Goal: Information Seeking & Learning: Find specific fact

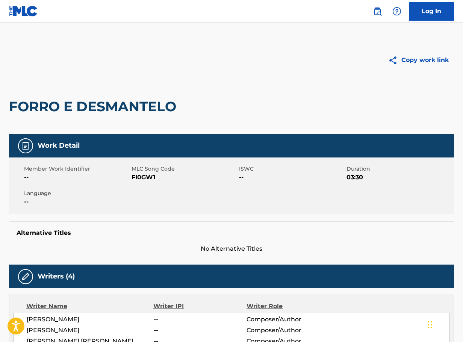
click at [378, 12] on img at bounding box center [377, 11] width 9 height 9
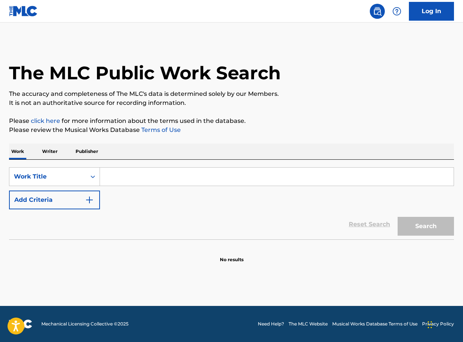
drag, startPoint x: 165, startPoint y: 170, endPoint x: 160, endPoint y: 175, distance: 6.7
click at [164, 170] on input "Search Form" at bounding box center [277, 177] width 354 height 18
paste input "Time Machin"
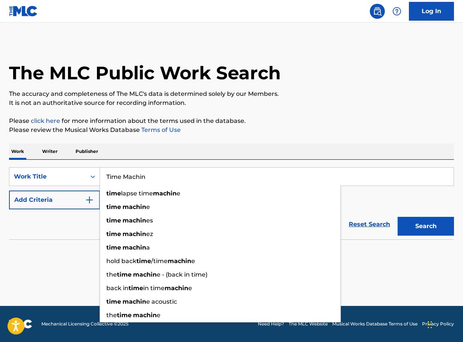
click at [173, 175] on input "Time Machin" at bounding box center [277, 177] width 354 height 18
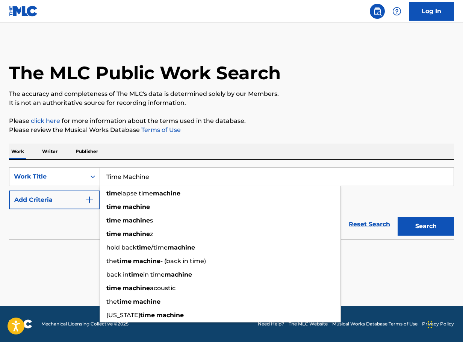
type input "Time Machine"
drag, startPoint x: 77, startPoint y: 202, endPoint x: 86, endPoint y: 187, distance: 17.9
click at [77, 202] on button "Add Criteria" at bounding box center [54, 199] width 91 height 19
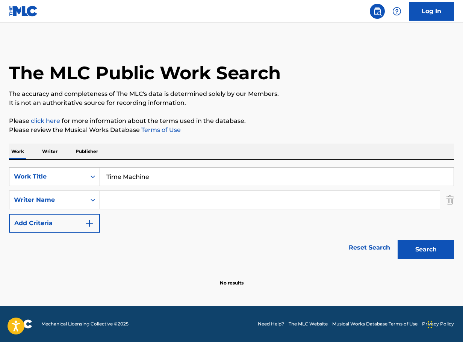
click at [155, 196] on input "Search Form" at bounding box center [270, 200] width 340 height 18
paste input "[PERSON_NAME]"
type input "[PERSON_NAME]"
click at [414, 242] on button "Search" at bounding box center [425, 249] width 56 height 19
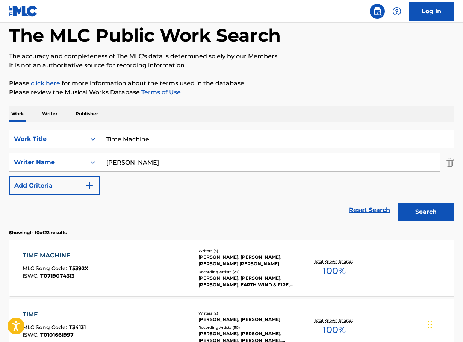
scroll to position [113, 0]
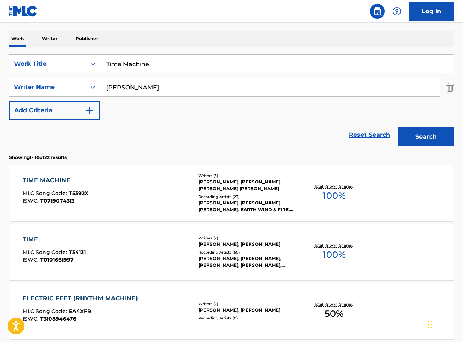
click at [221, 190] on div "[PERSON_NAME], [PERSON_NAME], [PERSON_NAME] [PERSON_NAME]" at bounding box center [247, 185] width 98 height 14
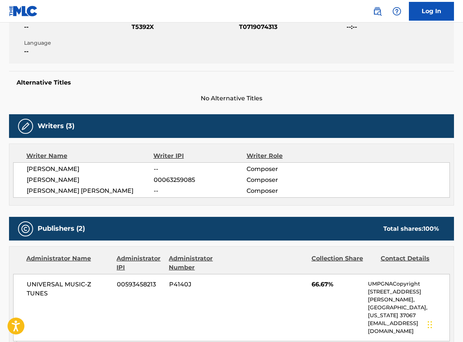
scroll to position [188, 0]
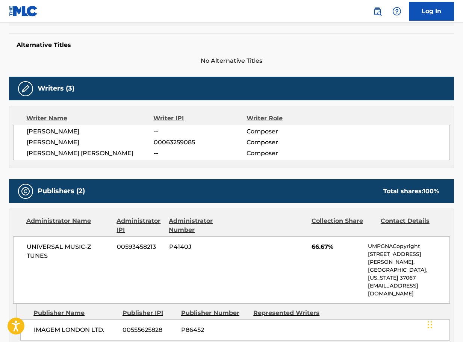
click at [53, 124] on div "Writer Name Writer IPI Writer Role [PERSON_NAME] -- Composer [PERSON_NAME] 0006…" at bounding box center [231, 137] width 445 height 62
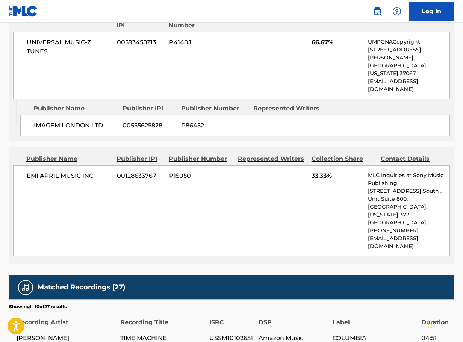
scroll to position [543, 0]
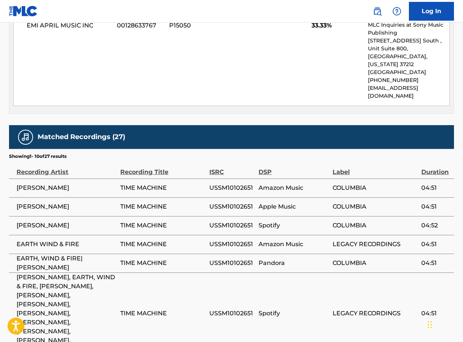
drag, startPoint x: 12, startPoint y: 159, endPoint x: 82, endPoint y: 158, distance: 69.9
click at [81, 178] on td "[PERSON_NAME]" at bounding box center [64, 187] width 111 height 19
copy span "[PERSON_NAME]"
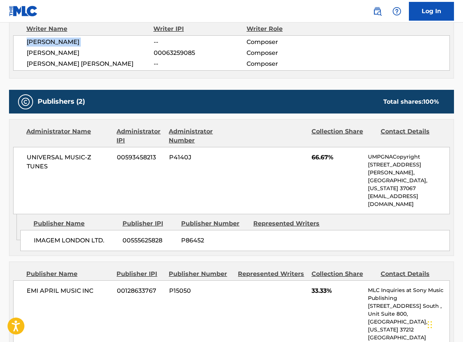
scroll to position [129, 0]
